Goal: Information Seeking & Learning: Learn about a topic

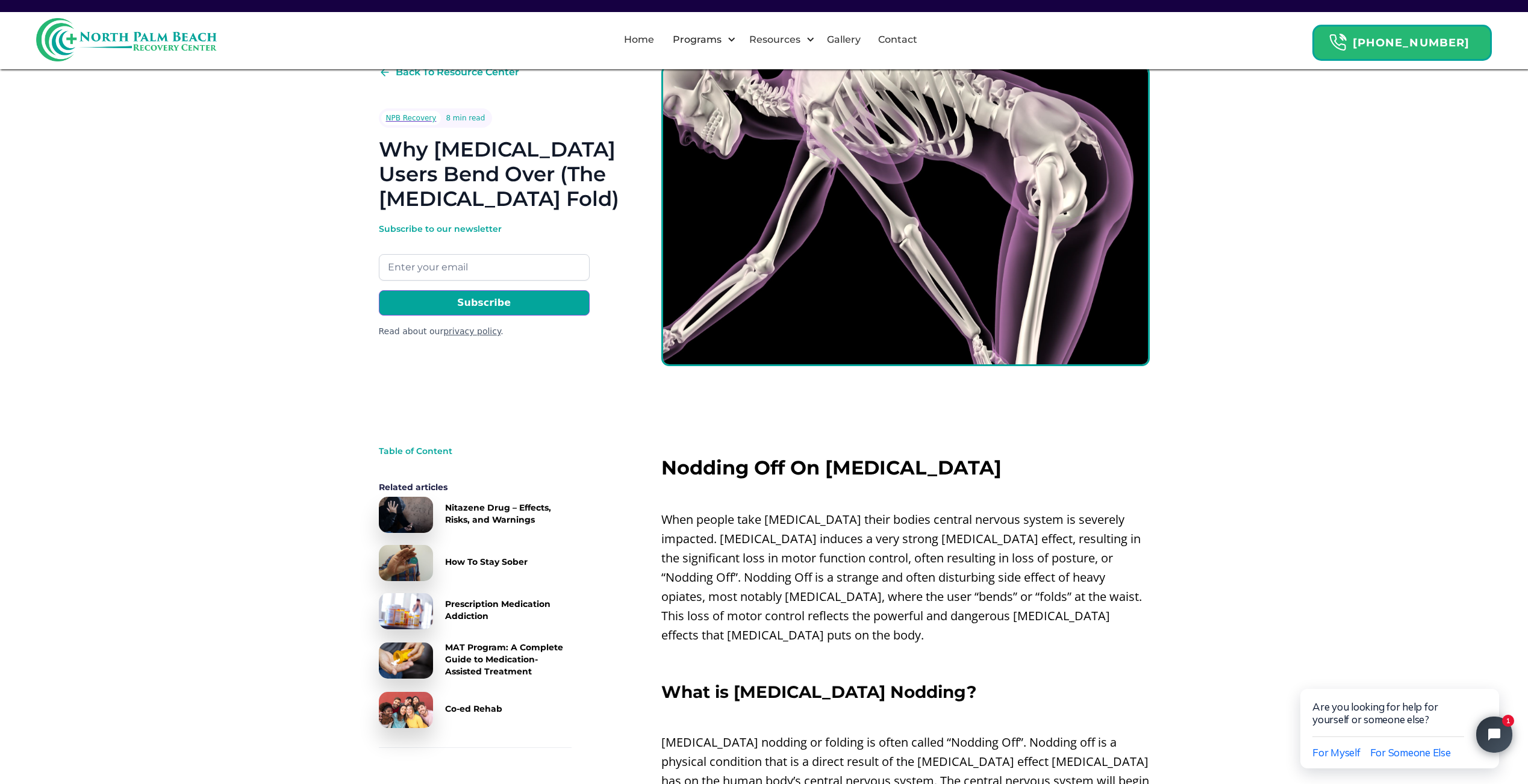
scroll to position [56, 0]
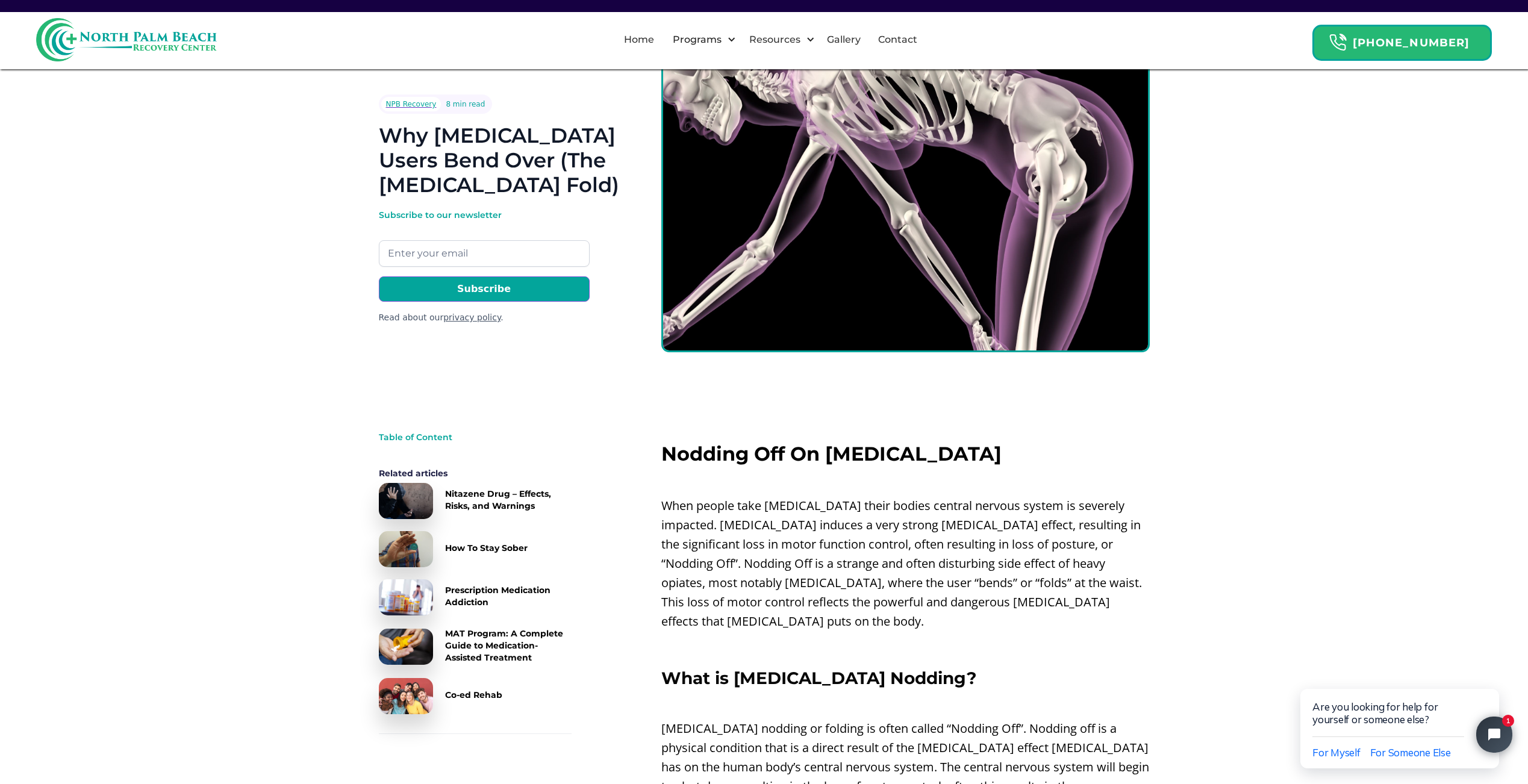
drag, startPoint x: 1011, startPoint y: 452, endPoint x: 1007, endPoint y: 477, distance: 25.3
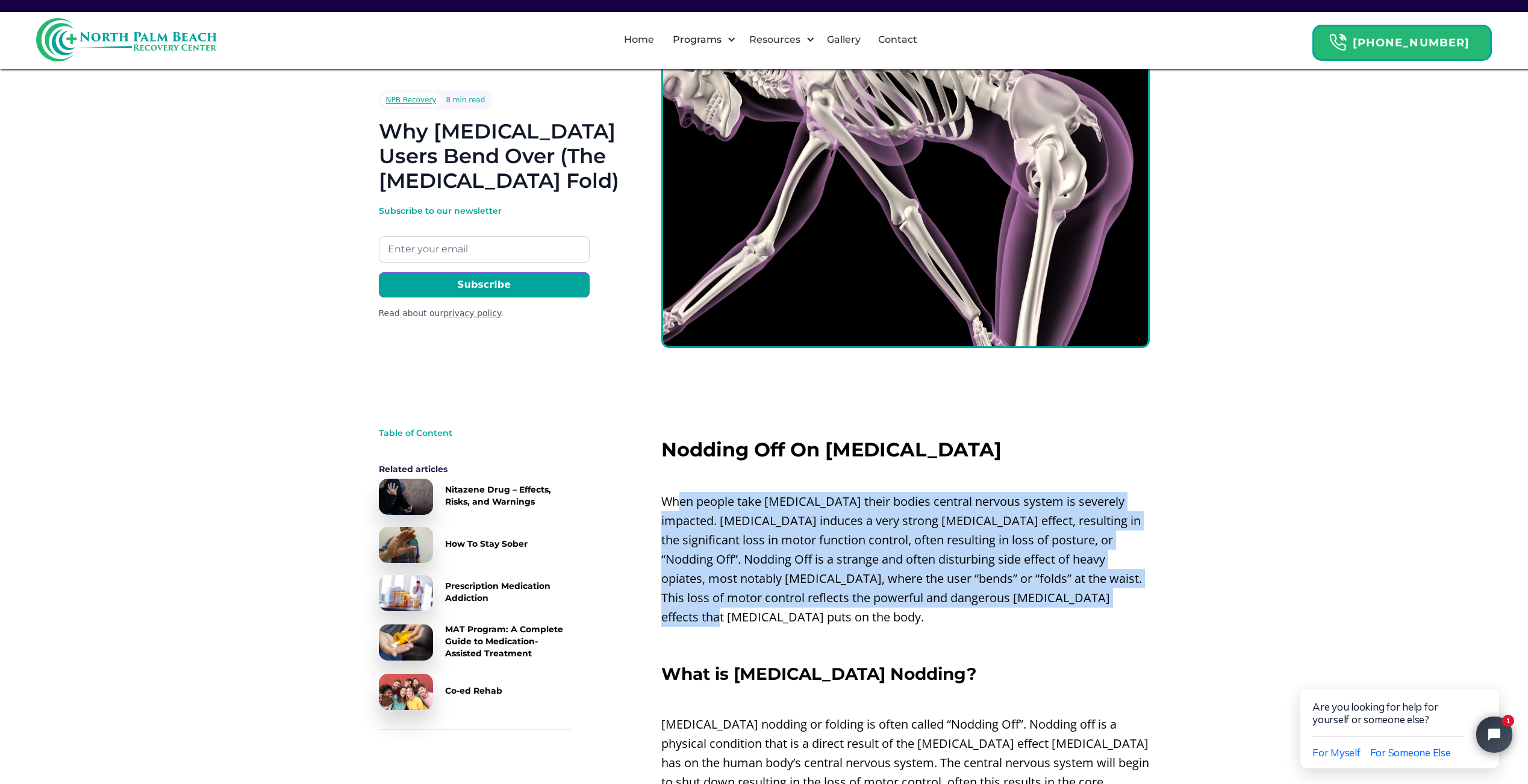
drag, startPoint x: 682, startPoint y: 500, endPoint x: 1122, endPoint y: 597, distance: 450.6
click at [1122, 597] on p "When people take [MEDICAL_DATA] their bodies central nervous system is severely…" at bounding box center [905, 559] width 488 height 135
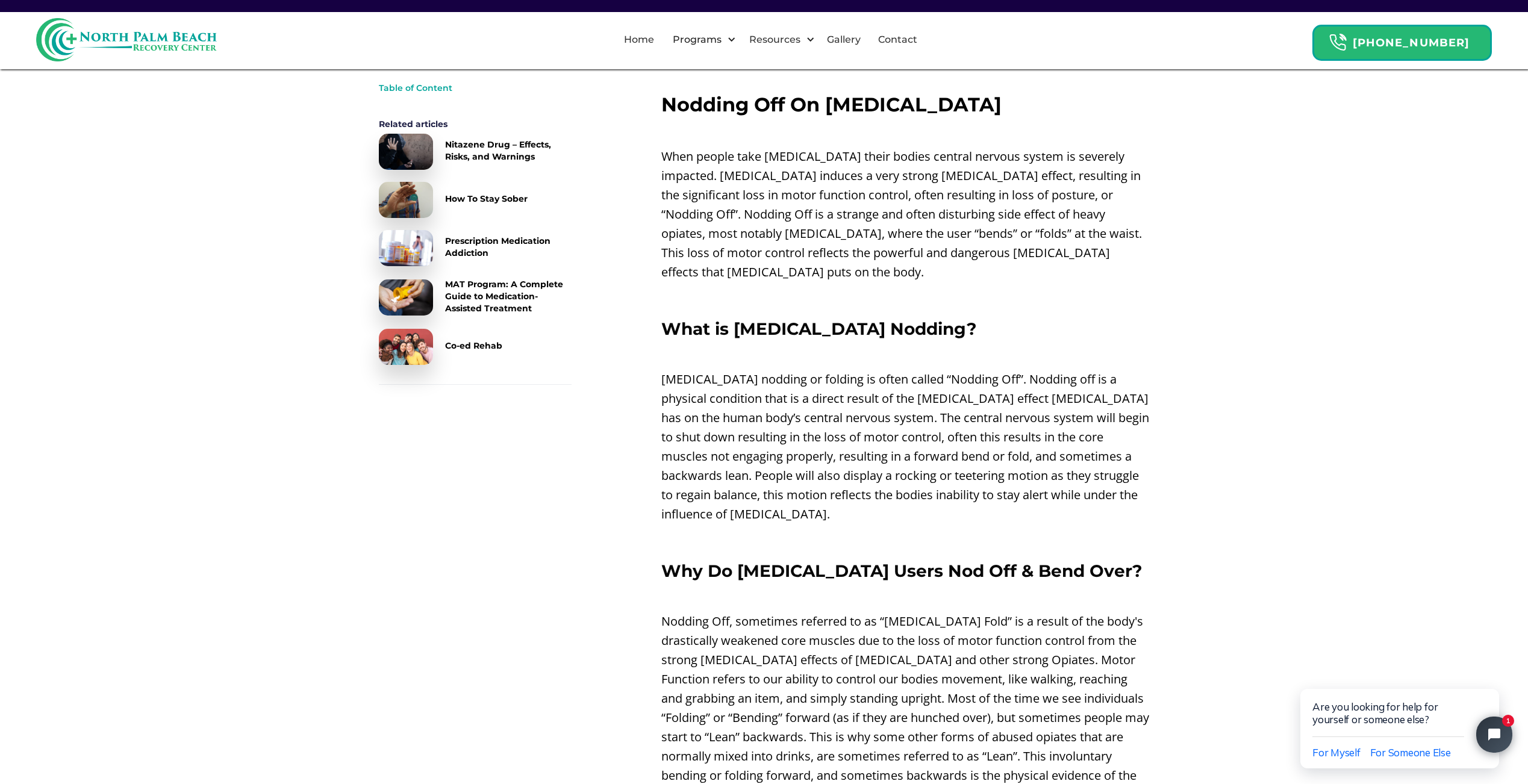
drag, startPoint x: 912, startPoint y: 510, endPoint x: 789, endPoint y: 560, distance: 132.8
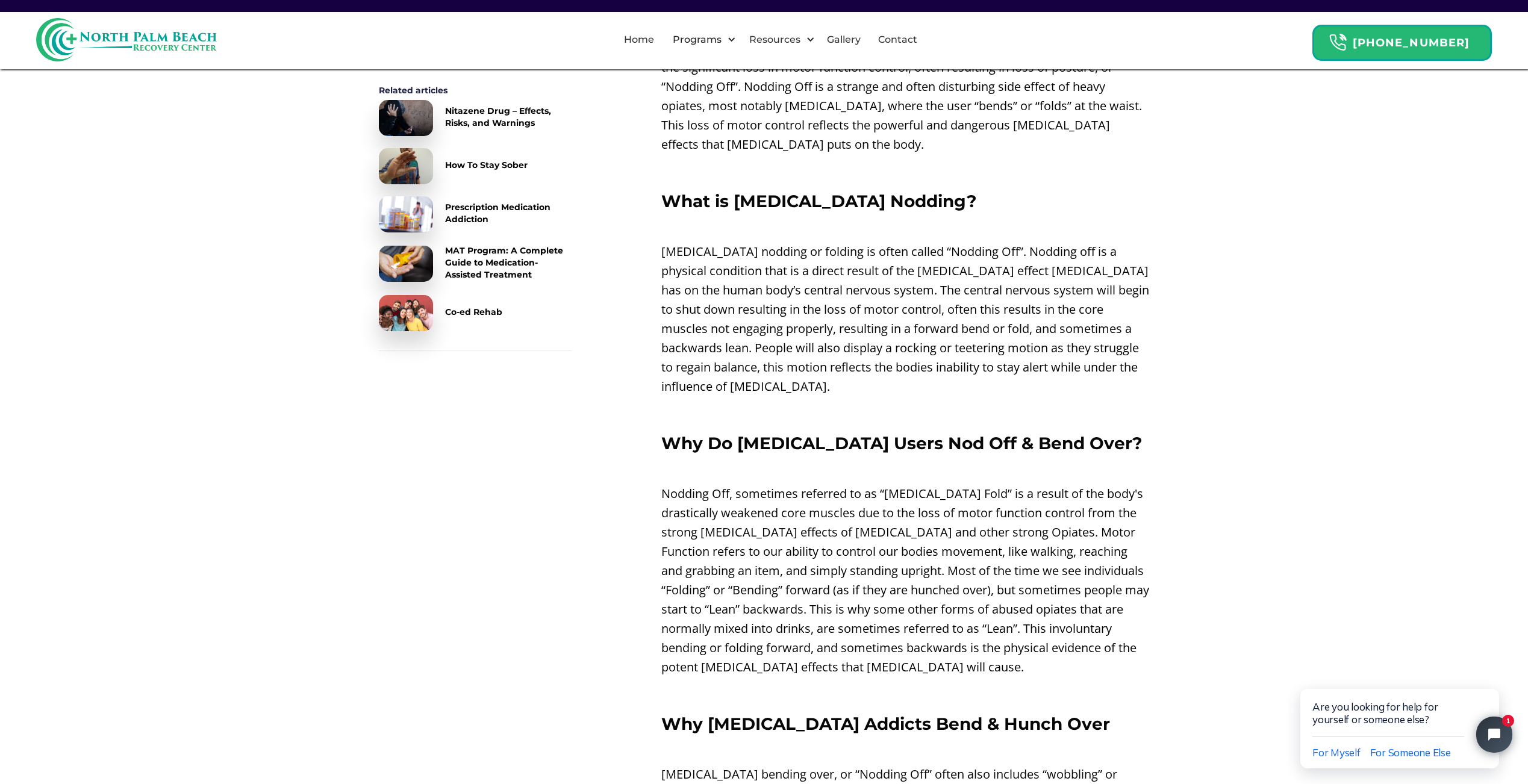
drag, startPoint x: 757, startPoint y: 467, endPoint x: 740, endPoint y: 493, distance: 31.1
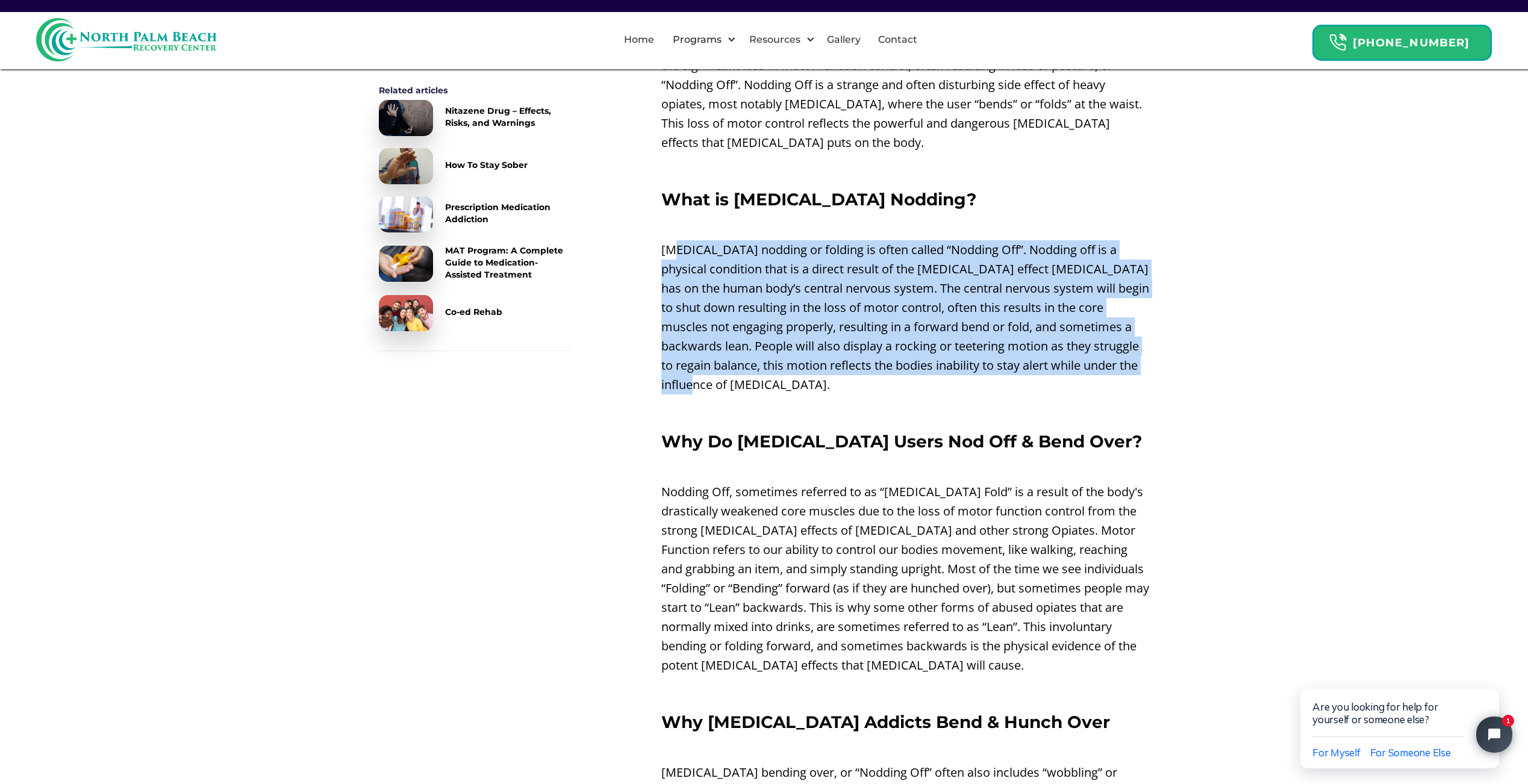
drag, startPoint x: 673, startPoint y: 224, endPoint x: 755, endPoint y: 371, distance: 168.3
click at [755, 371] on p "[MEDICAL_DATA] nodding or folding is often called “Nodding Off”. Nodding off is…" at bounding box center [905, 317] width 488 height 154
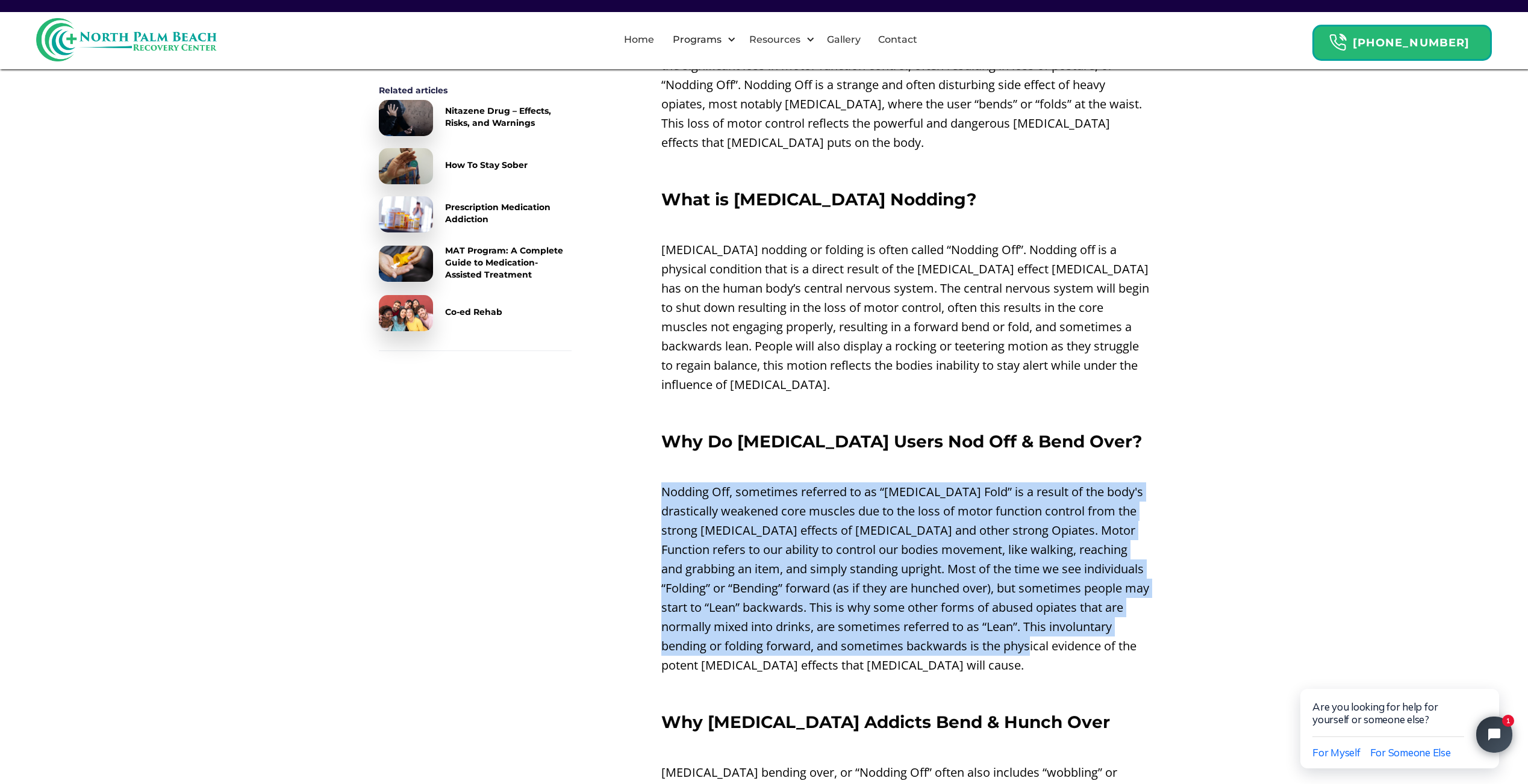
drag, startPoint x: 656, startPoint y: 472, endPoint x: 1053, endPoint y: 619, distance: 423.3
click at [1053, 619] on p "Nodding Off, sometimes referred to as “[MEDICAL_DATA] Fold” is a result of the …" at bounding box center [905, 578] width 488 height 193
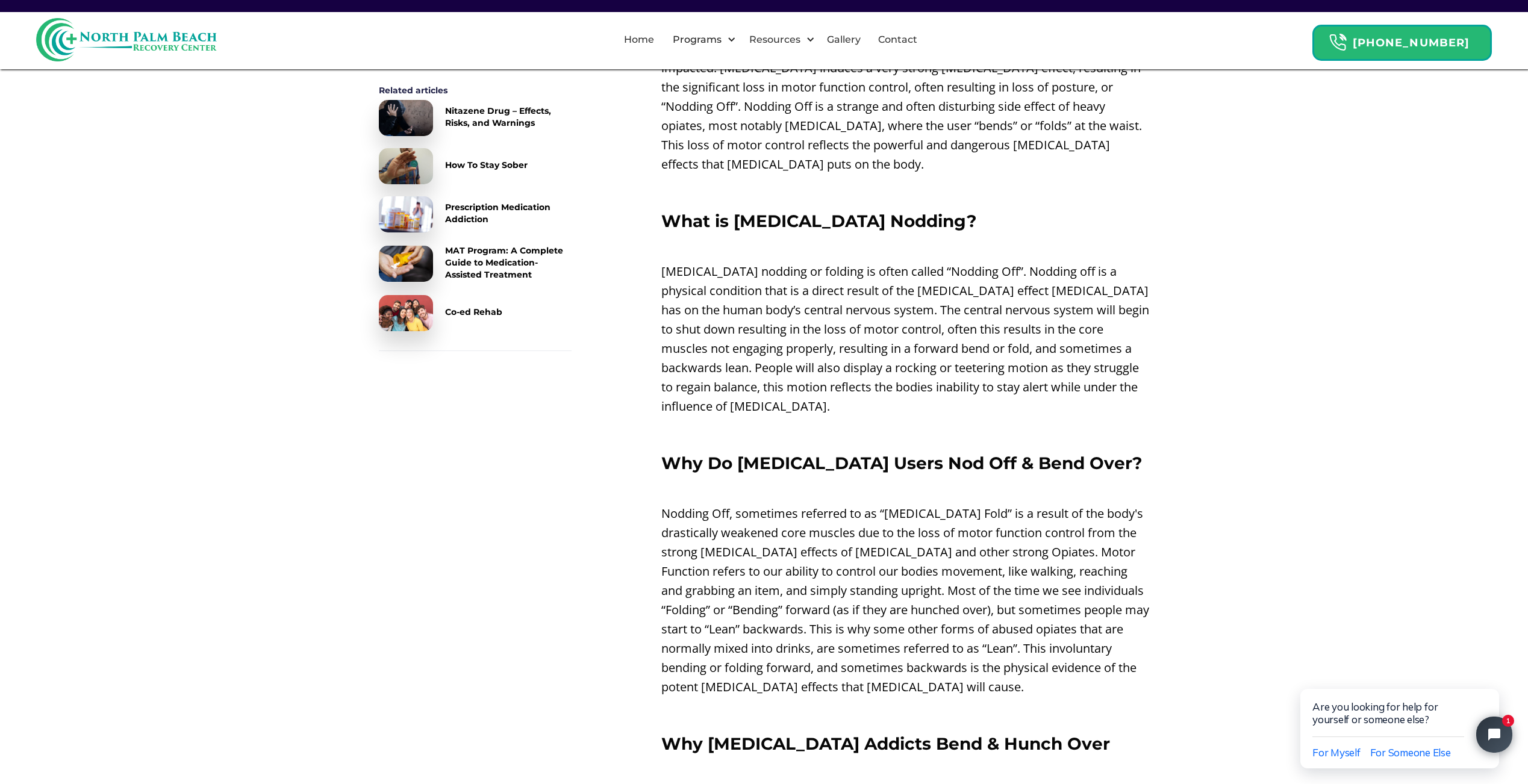
drag, startPoint x: 783, startPoint y: 509, endPoint x: 667, endPoint y: 541, distance: 120.3
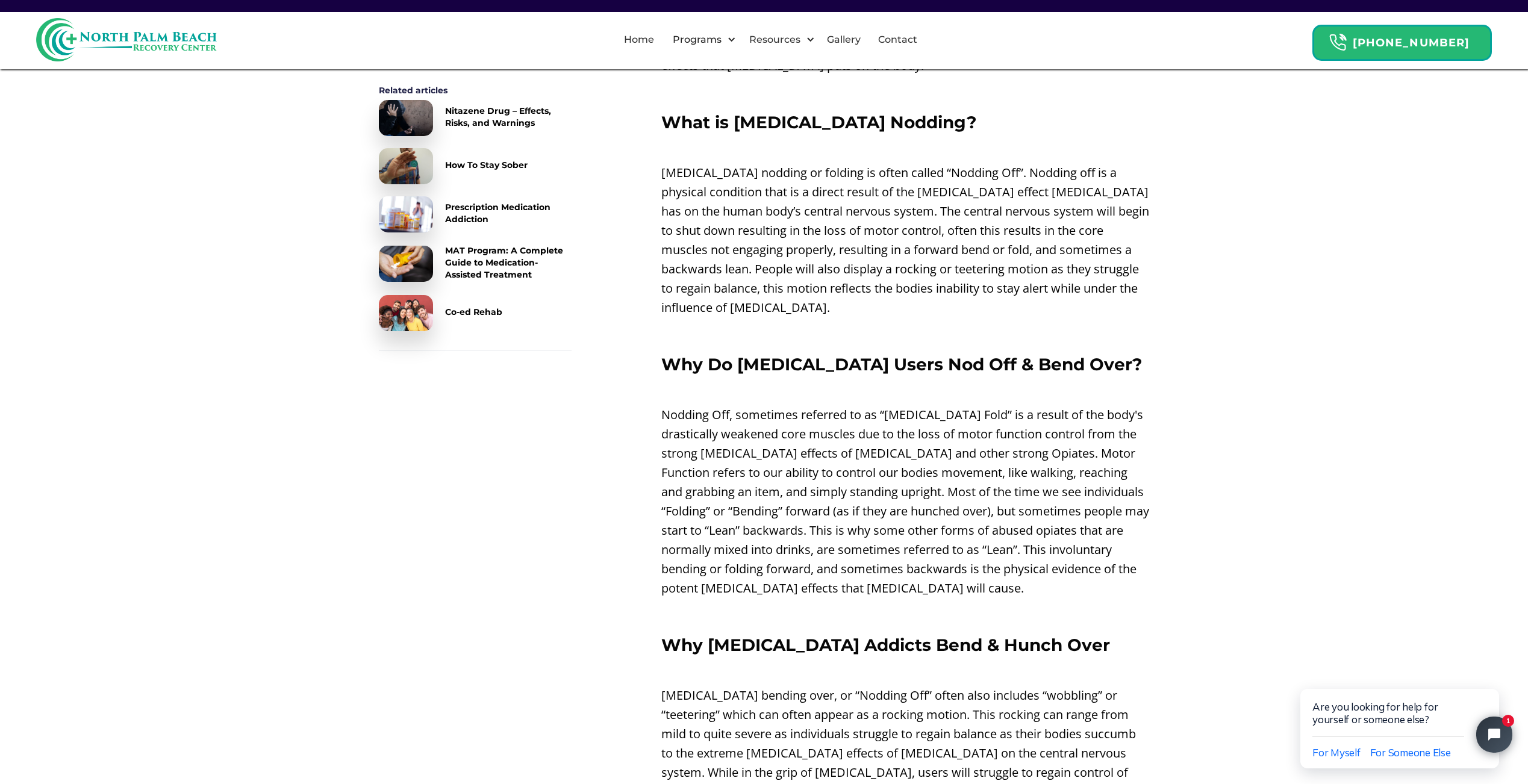
drag, startPoint x: 589, startPoint y: 508, endPoint x: 570, endPoint y: 528, distance: 27.6
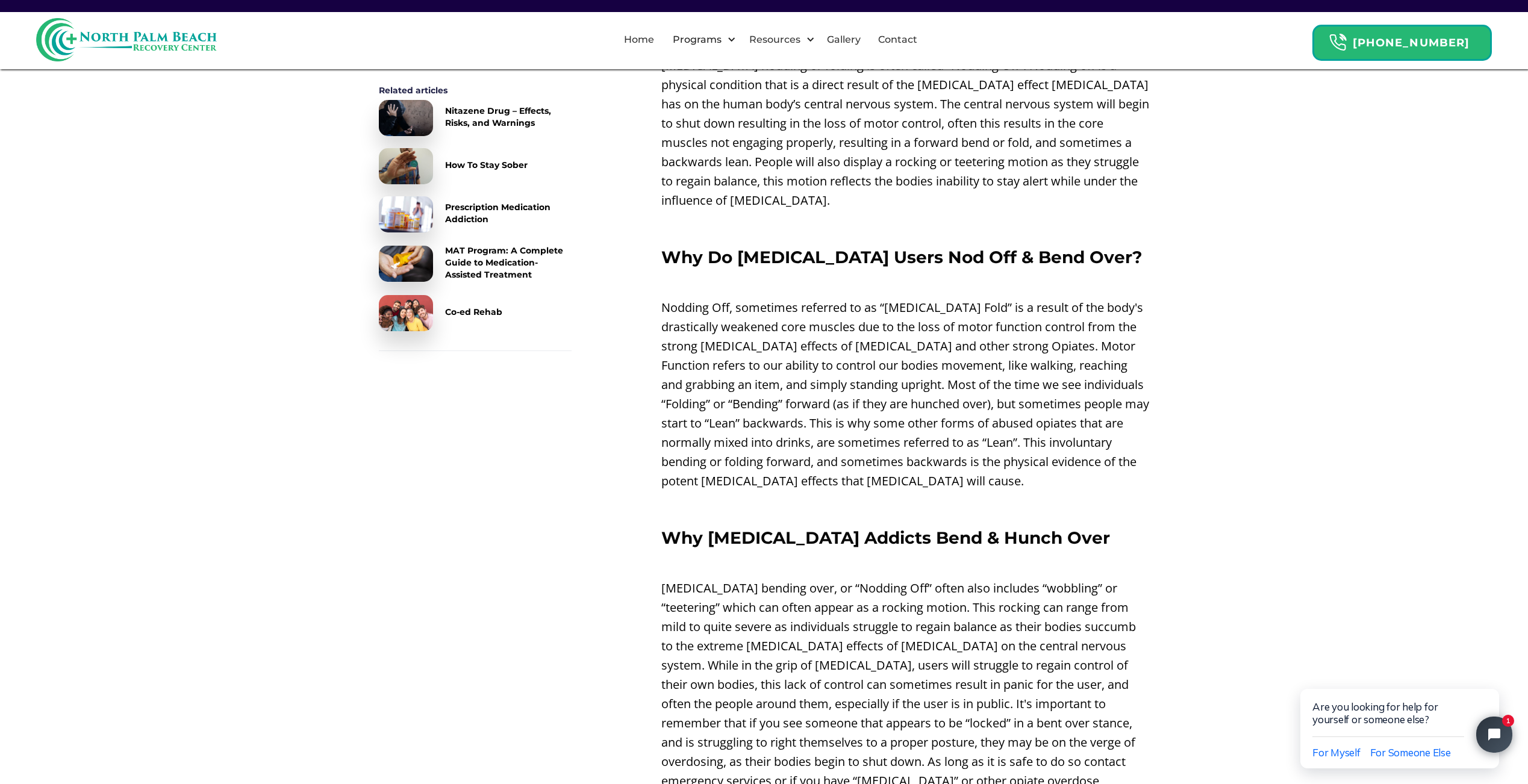
drag, startPoint x: 571, startPoint y: 542, endPoint x: 574, endPoint y: 581, distance: 39.1
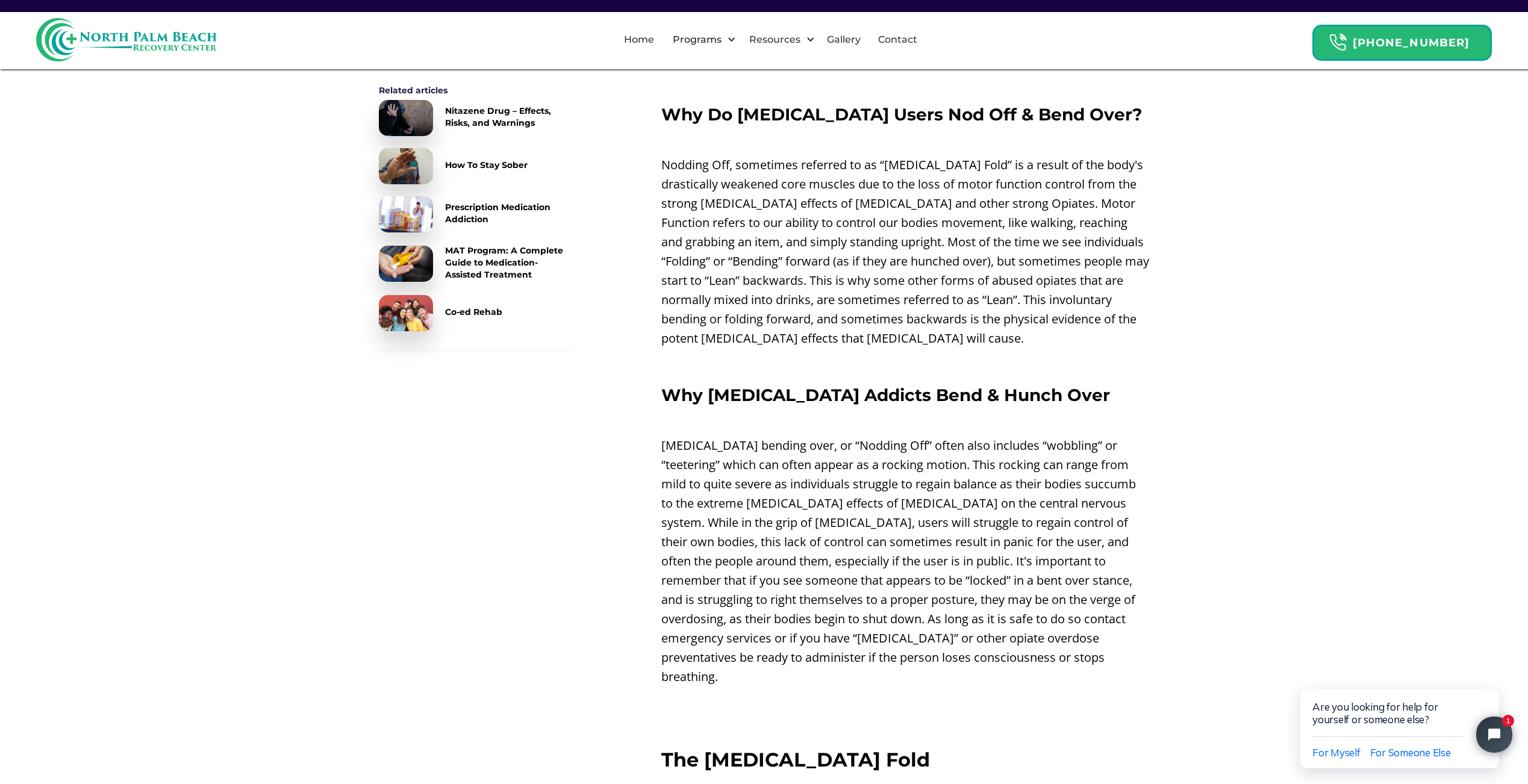
drag, startPoint x: 622, startPoint y: 484, endPoint x: 602, endPoint y: 524, distance: 44.7
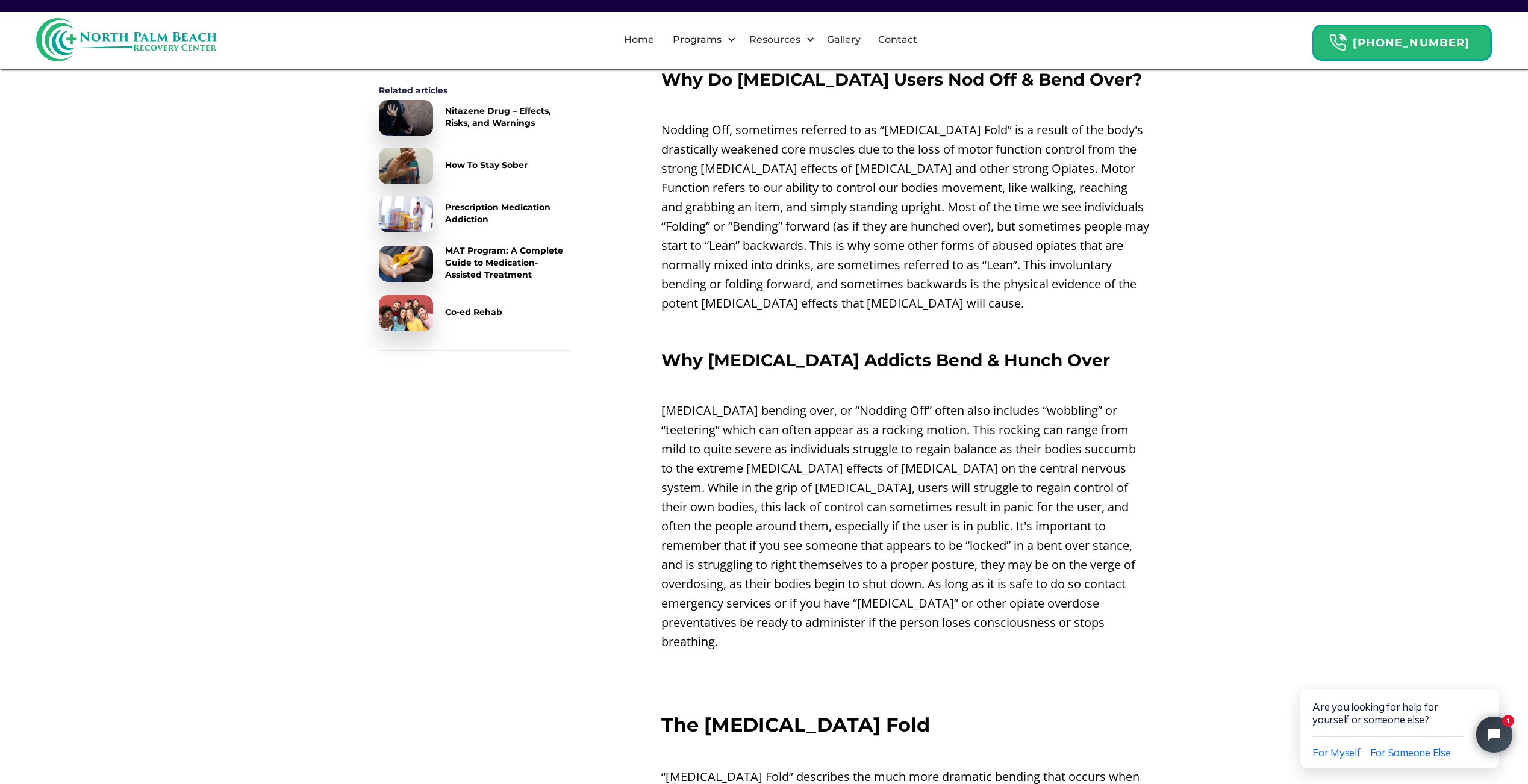
drag, startPoint x: 611, startPoint y: 476, endPoint x: 597, endPoint y: 509, distance: 35.8
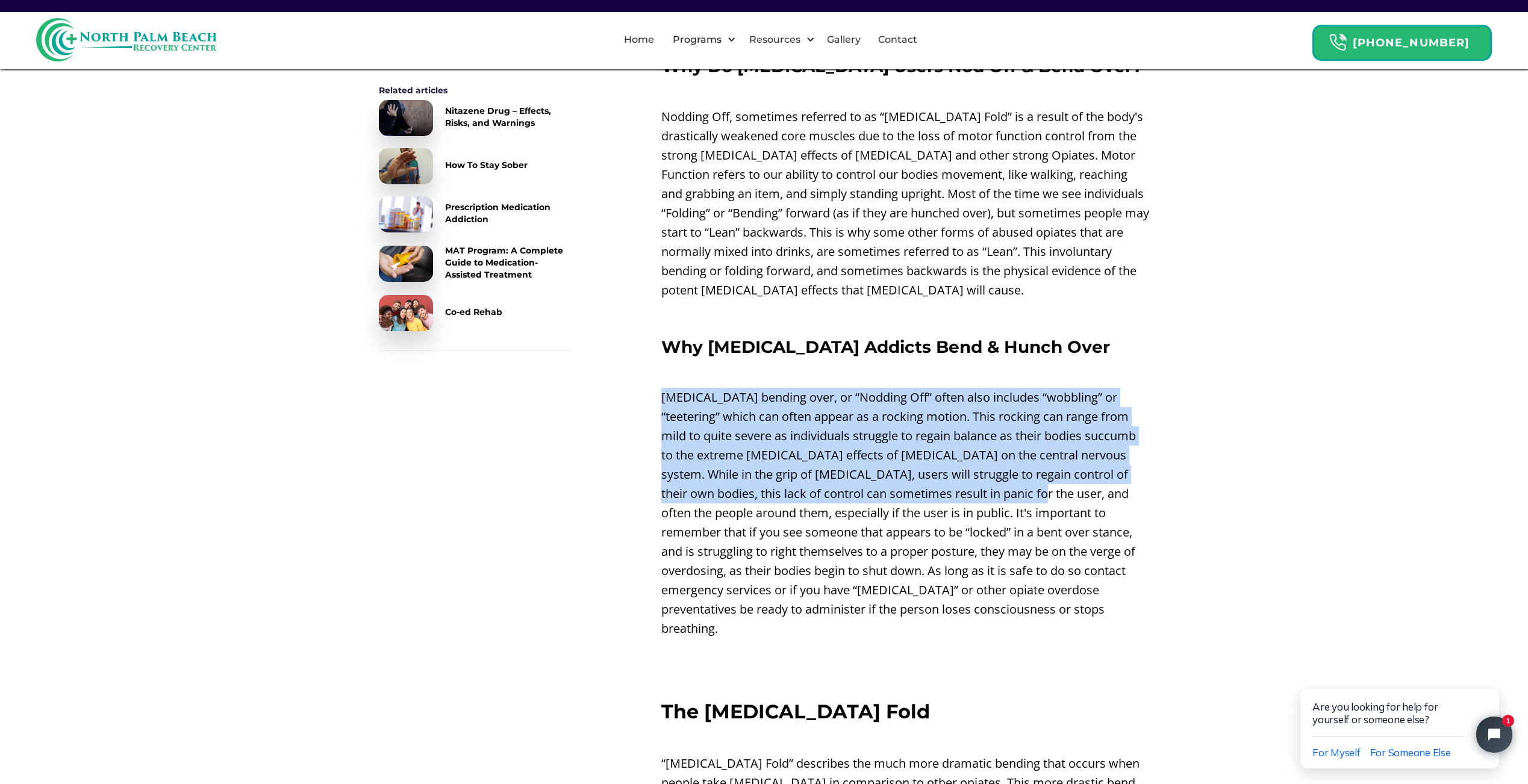
drag, startPoint x: 663, startPoint y: 379, endPoint x: 970, endPoint y: 479, distance: 322.9
click at [970, 479] on p "[MEDICAL_DATA] bending over, or “Nodding Off” often also includes “wobbling” or…" at bounding box center [905, 512] width 488 height 250
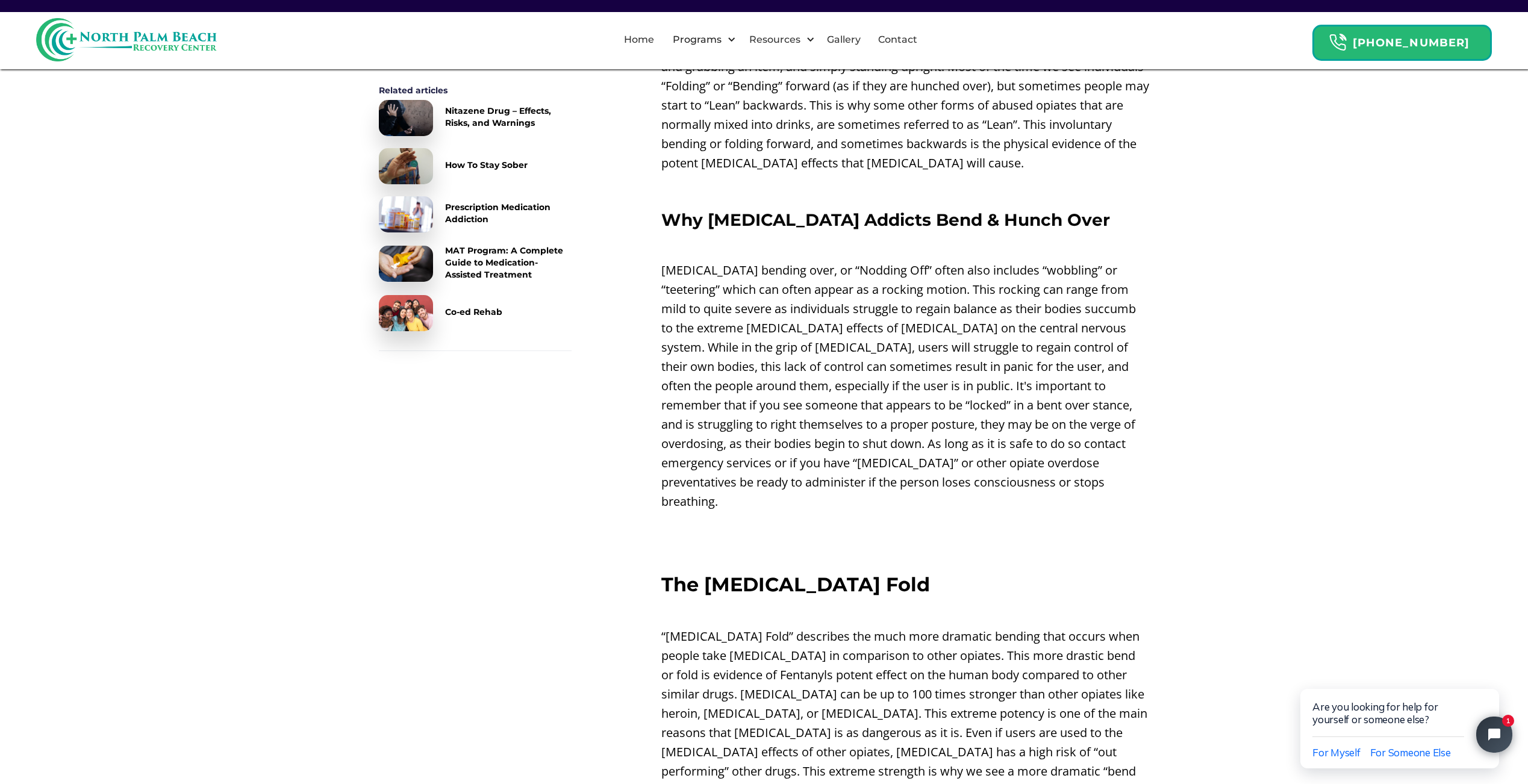
drag, startPoint x: 725, startPoint y: 499, endPoint x: 603, endPoint y: 591, distance: 152.8
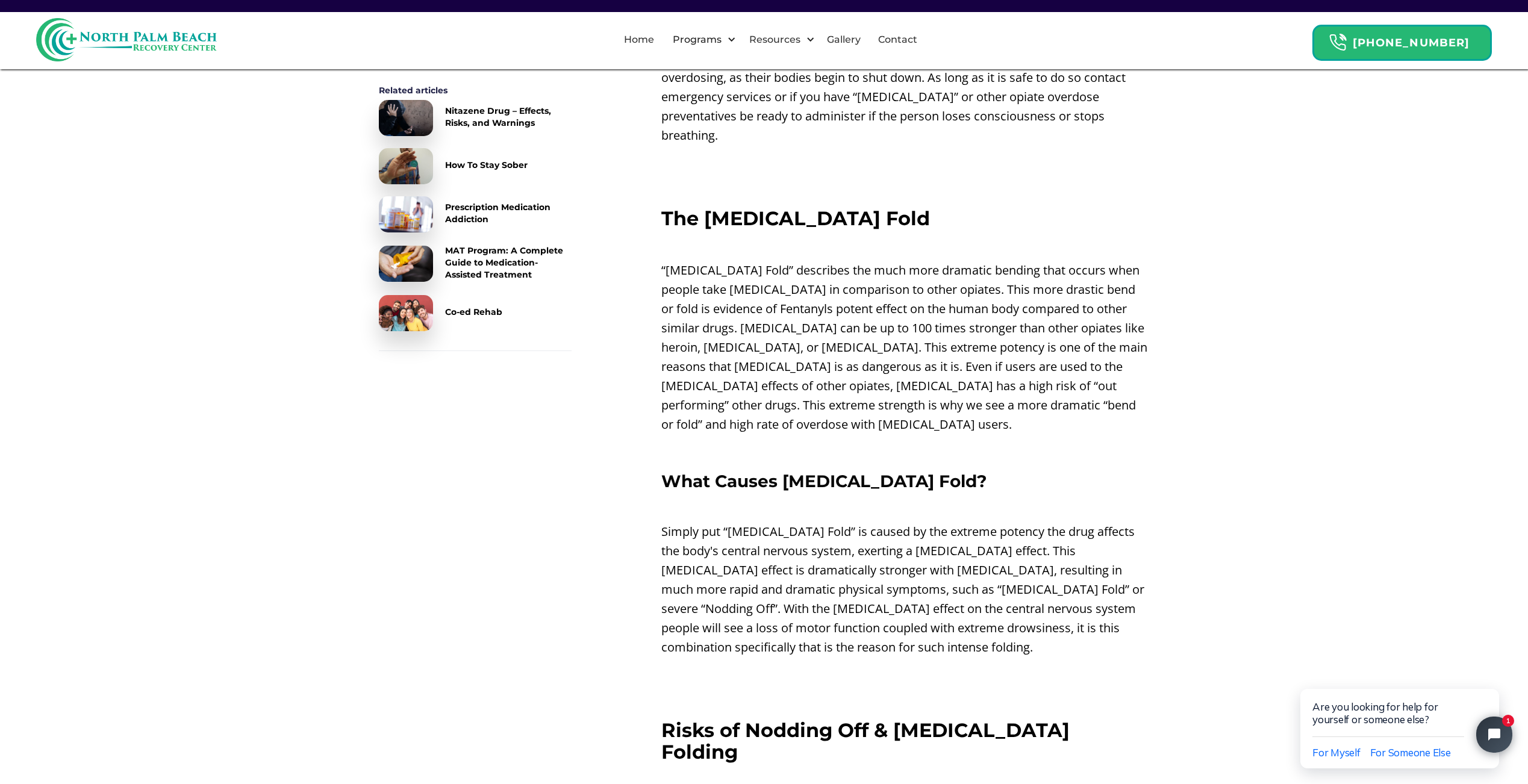
drag, startPoint x: 599, startPoint y: 427, endPoint x: 582, endPoint y: 476, distance: 51.9
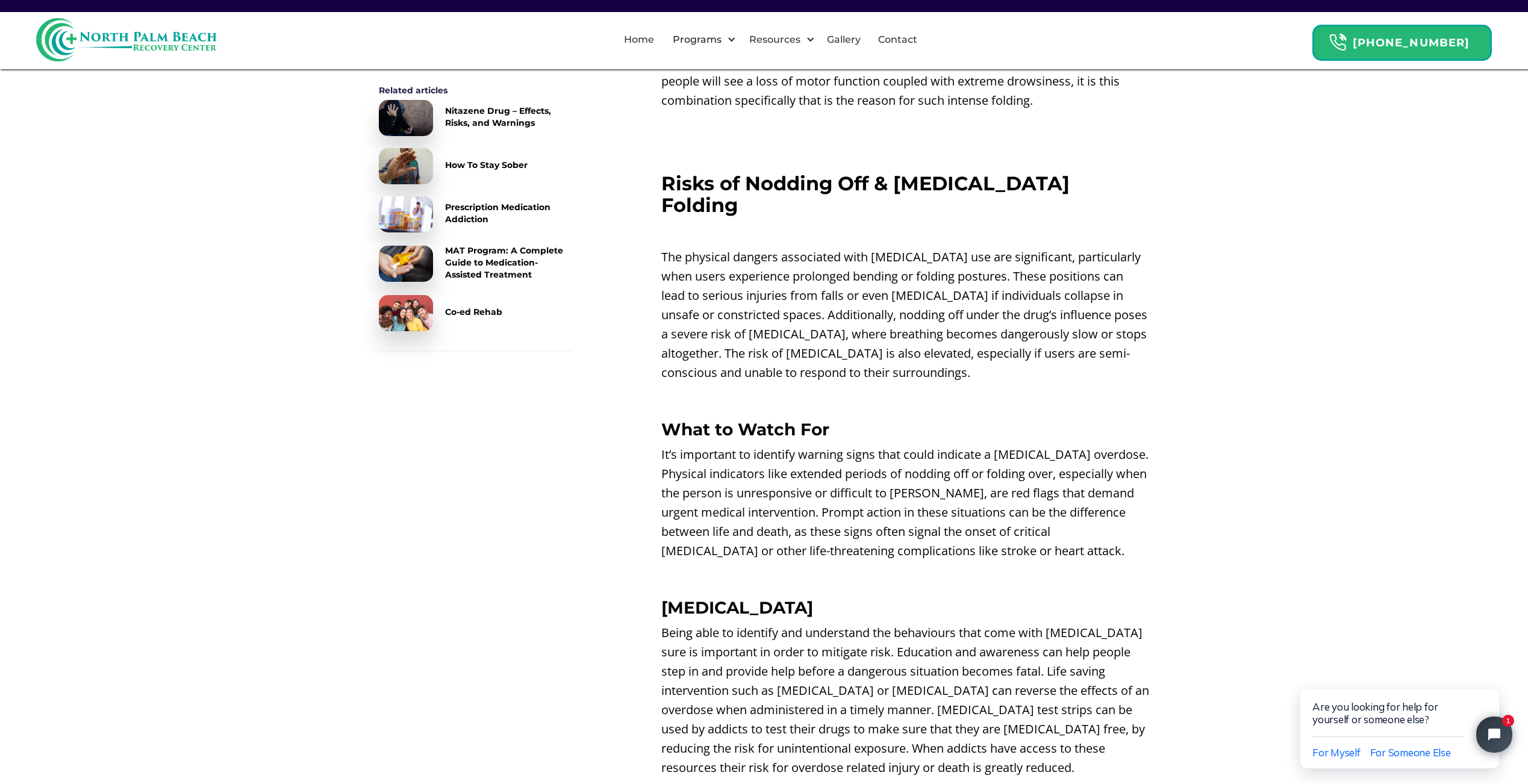
drag, startPoint x: 587, startPoint y: 459, endPoint x: 582, endPoint y: 498, distance: 39.3
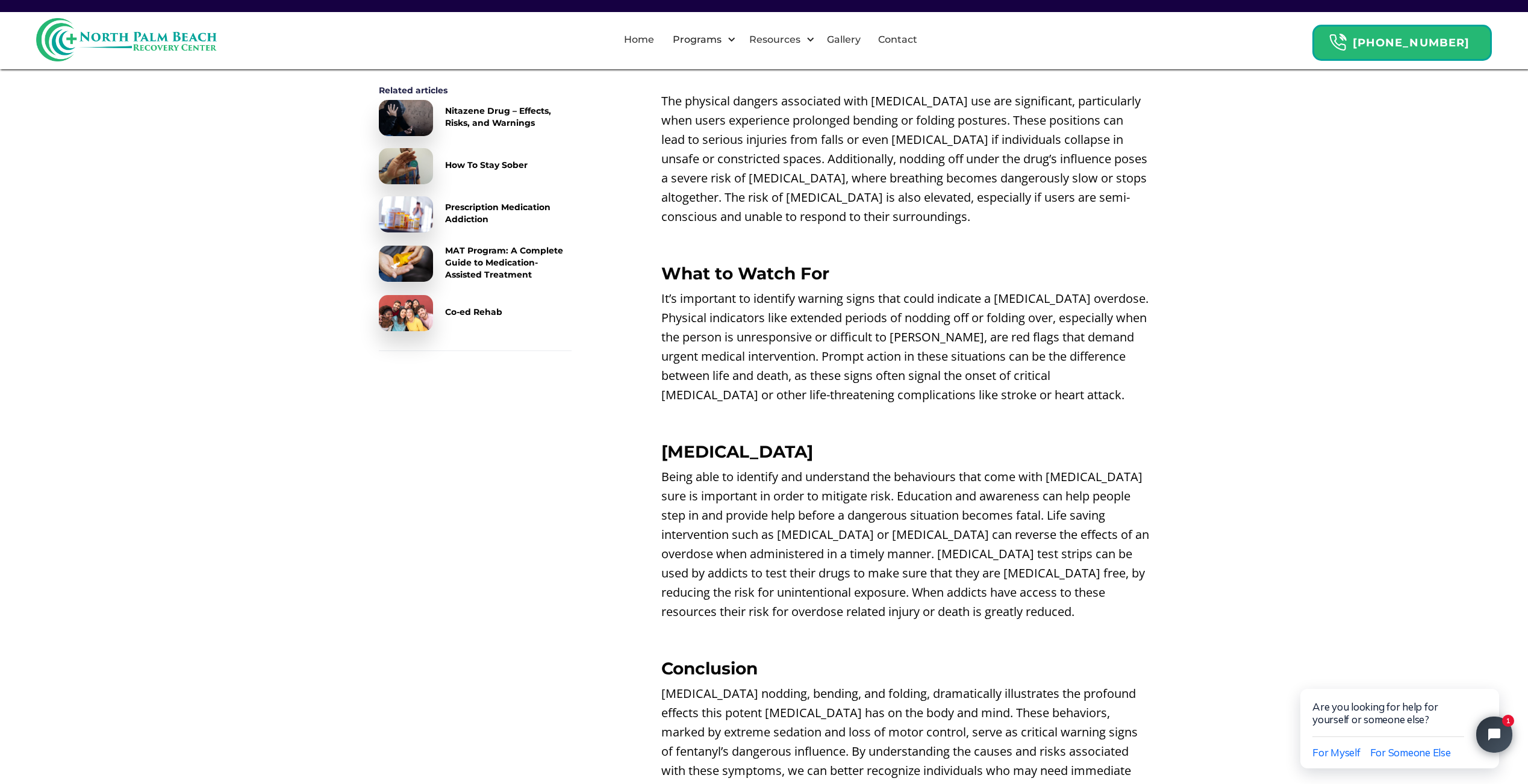
drag, startPoint x: 582, startPoint y: 498, endPoint x: 576, endPoint y: 542, distance: 44.4
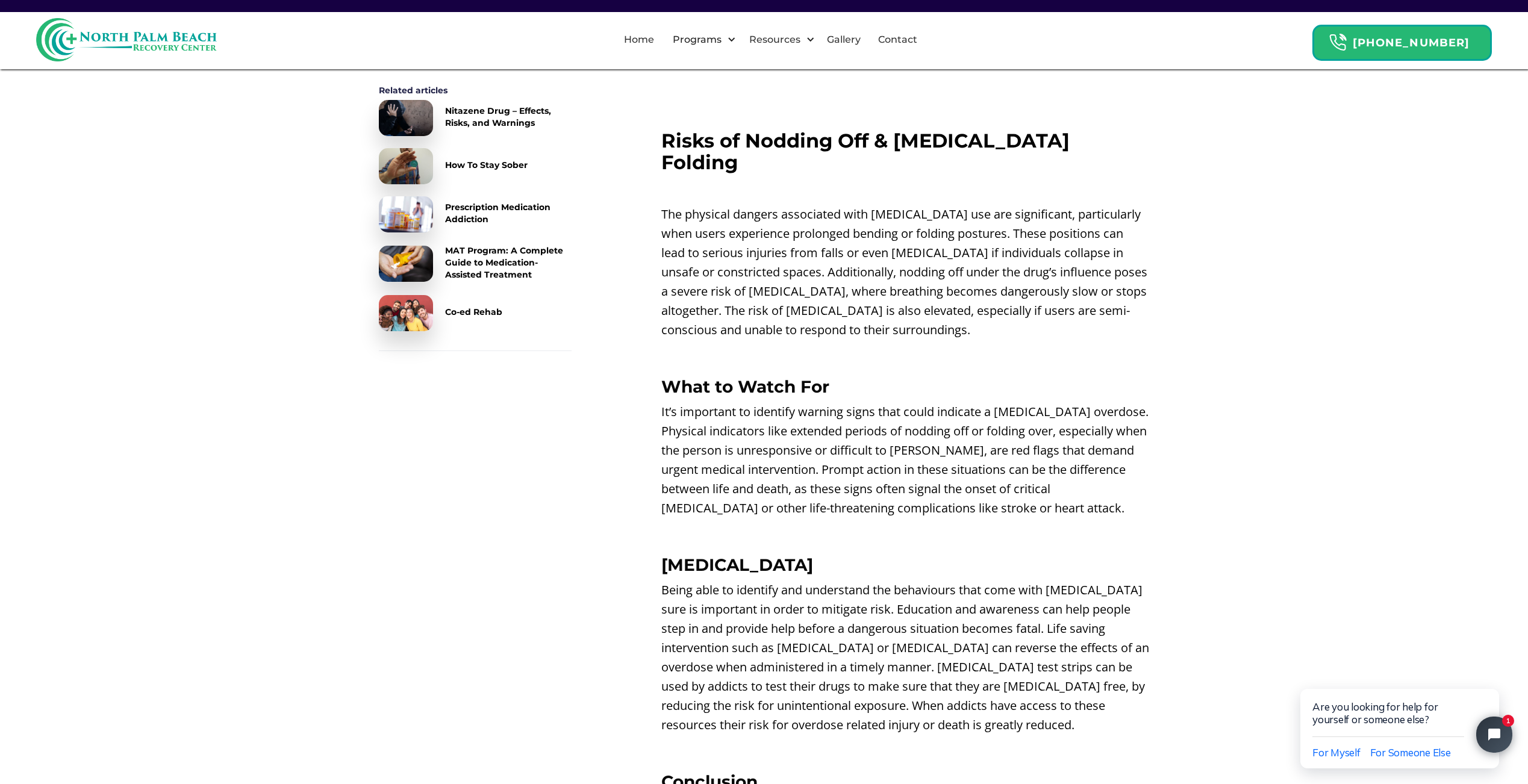
drag, startPoint x: 576, startPoint y: 542, endPoint x: 573, endPoint y: 596, distance: 54.1
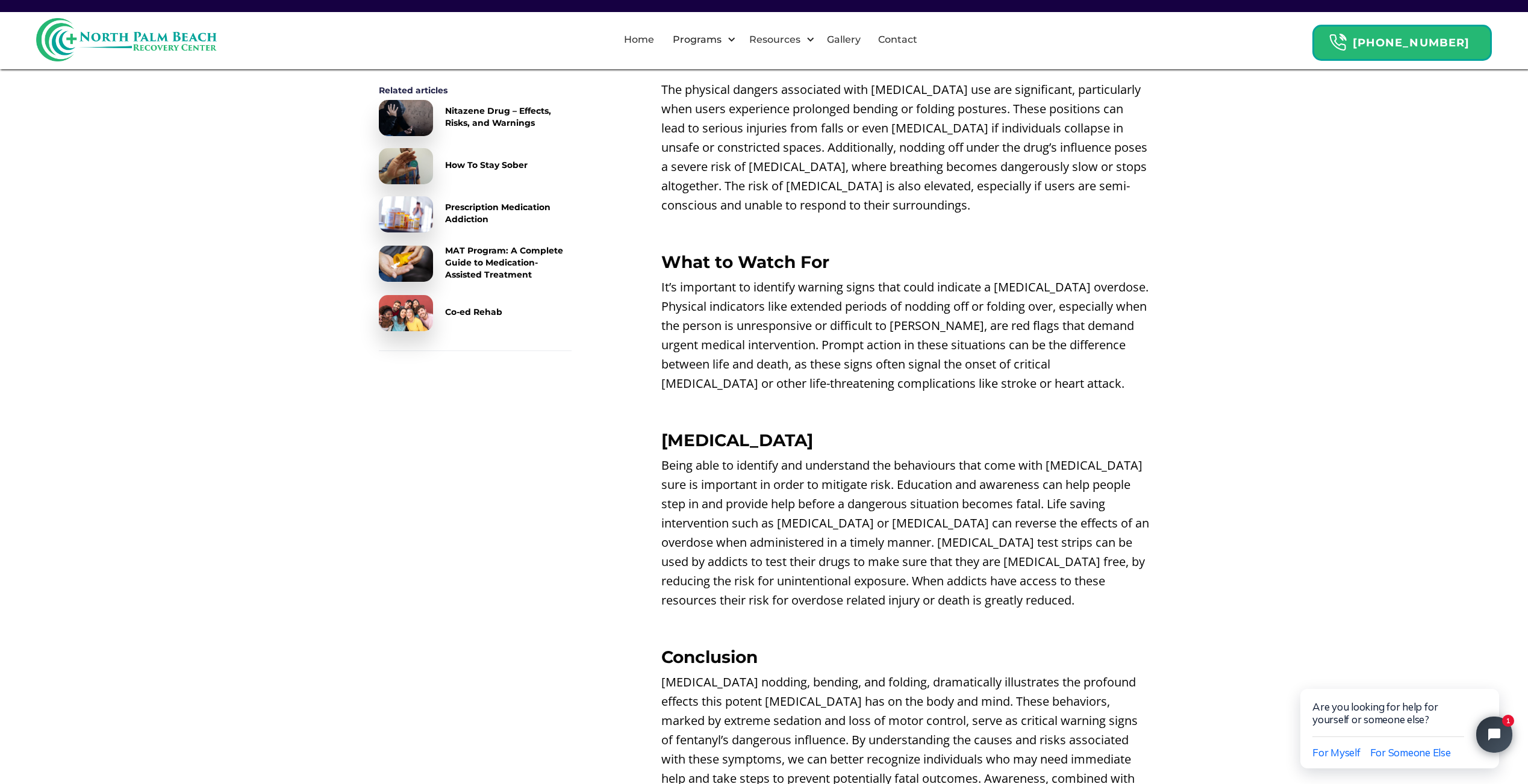
scroll to position [2114, 0]
drag, startPoint x: 651, startPoint y: 535, endPoint x: 648, endPoint y: 545, distance: 10.4
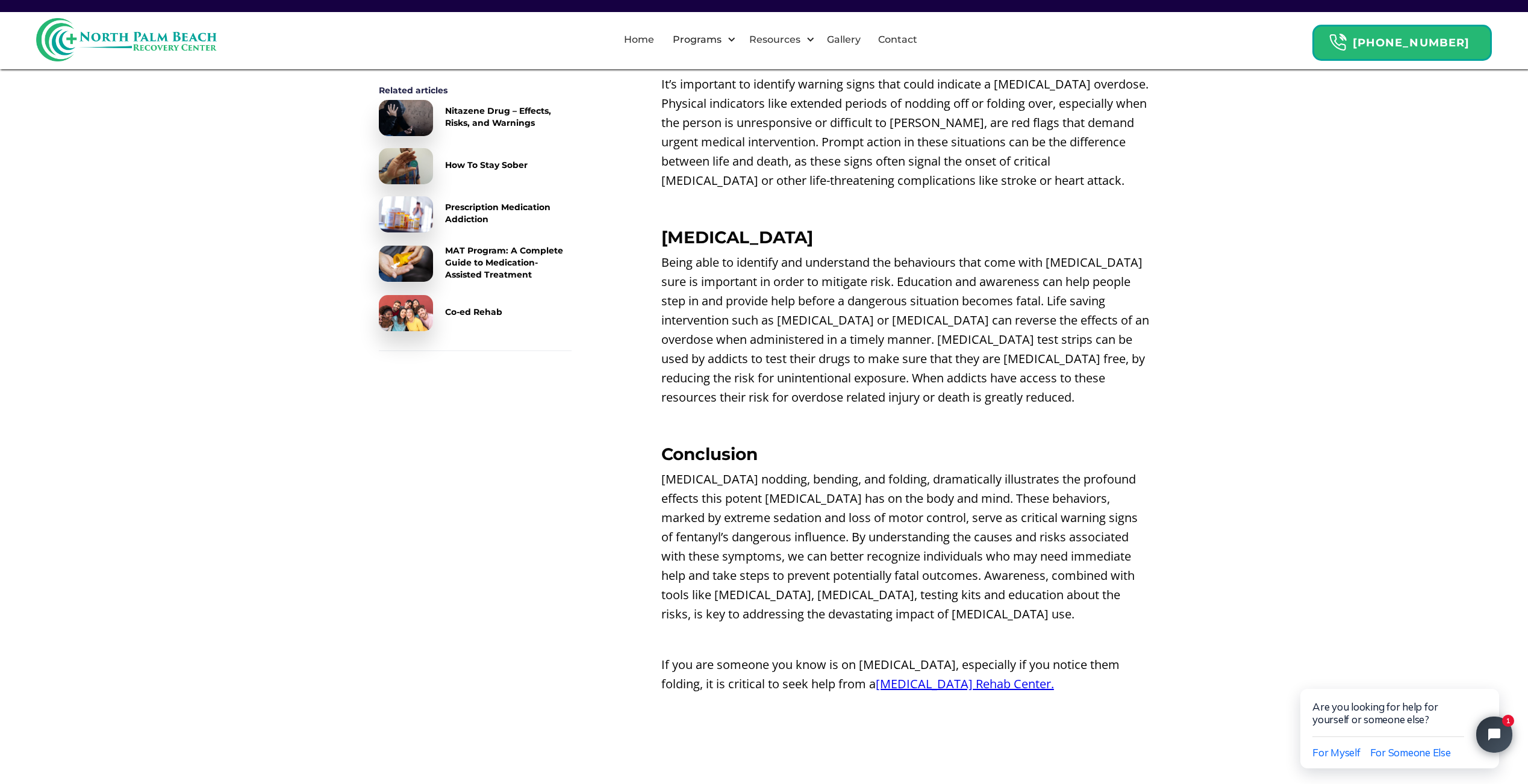
drag, startPoint x: 602, startPoint y: 558, endPoint x: 562, endPoint y: 667, distance: 116.1
